Goal: Information Seeking & Learning: Learn about a topic

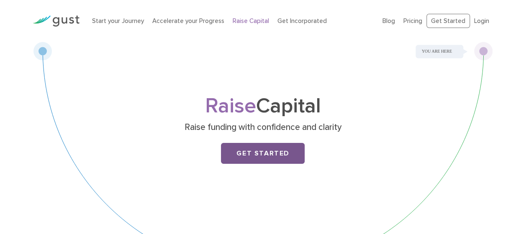
click at [282, 156] on link "Get Started" at bounding box center [263, 153] width 84 height 21
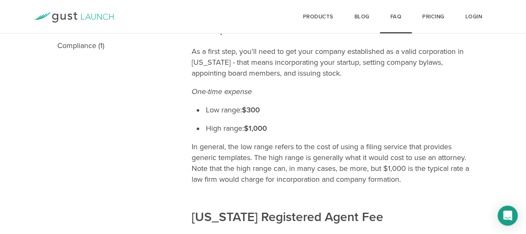
scroll to position [315, 0]
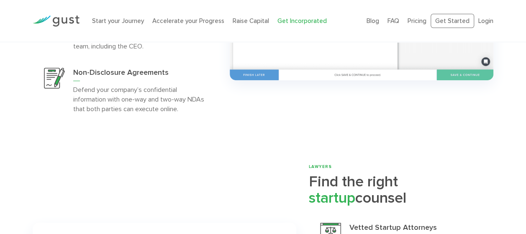
scroll to position [1825, 0]
